Goal: Information Seeking & Learning: Learn about a topic

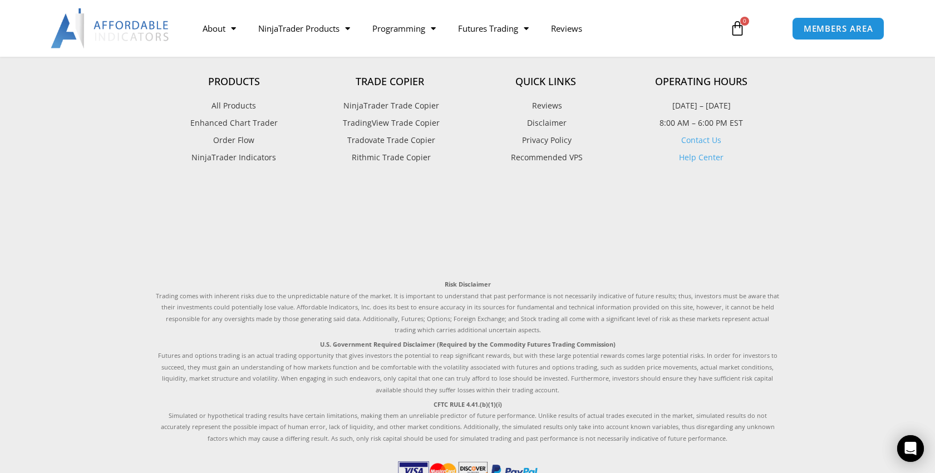
scroll to position [3169, 0]
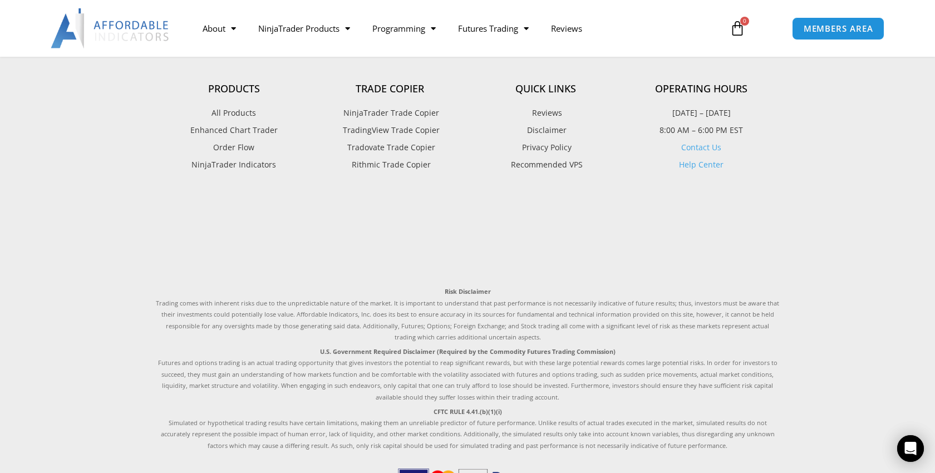
click at [242, 115] on span "All Products" at bounding box center [233, 113] width 45 height 14
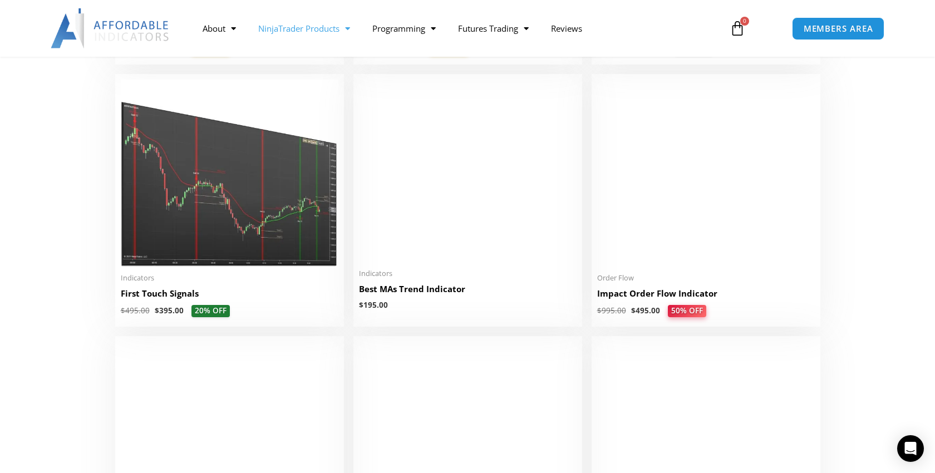
scroll to position [1744, 0]
